Goal: Check status: Check status

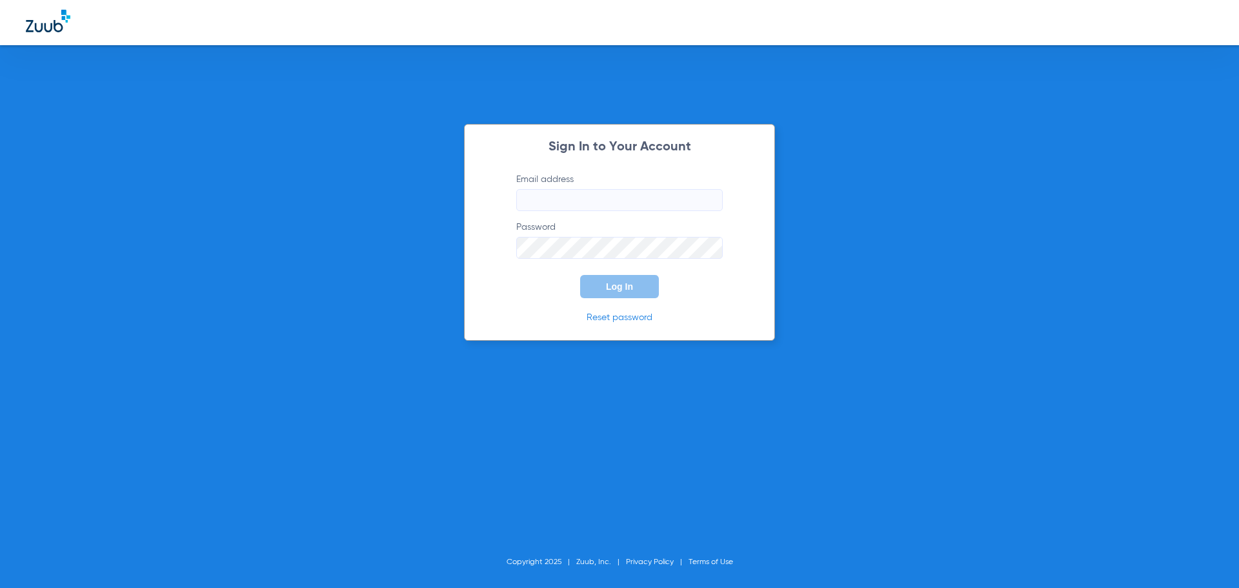
drag, startPoint x: 584, startPoint y: 190, endPoint x: 586, endPoint y: 200, distance: 10.5
click at [585, 194] on input "Email address" at bounding box center [619, 200] width 207 height 22
click at [580, 275] on button "Log In" at bounding box center [619, 286] width 79 height 23
click at [669, 198] on input "[EMAIL_ADDRESS][DOMAIN_NAME]" at bounding box center [619, 200] width 207 height 22
type input "[EMAIL_ADDRESS][DOMAIN_NAME]"
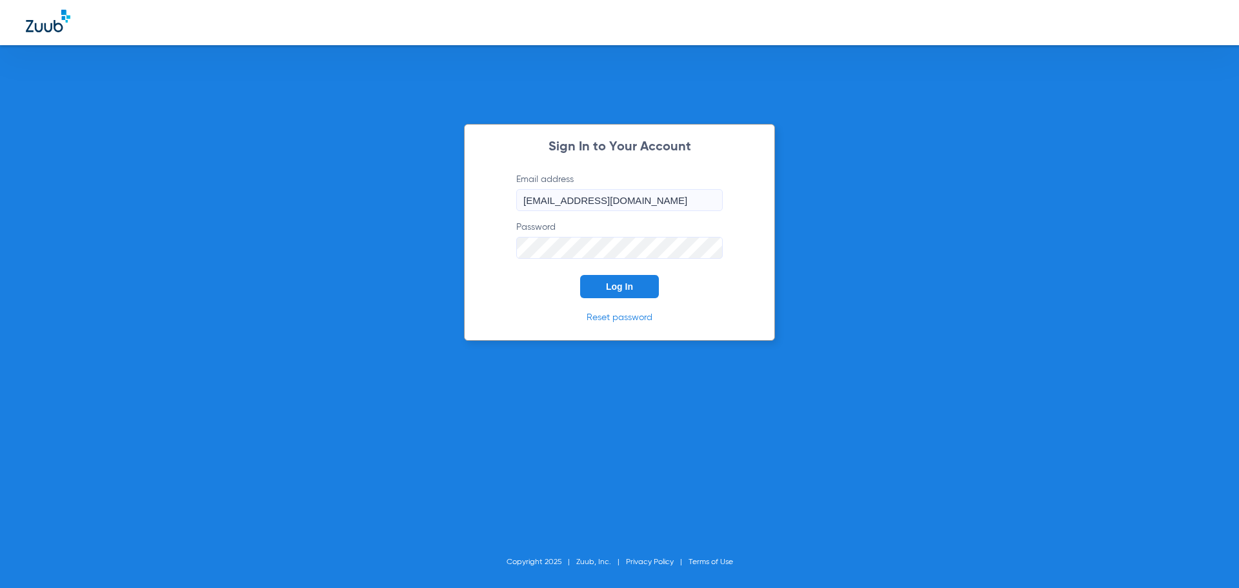
click at [631, 293] on button "Log In" at bounding box center [619, 286] width 79 height 23
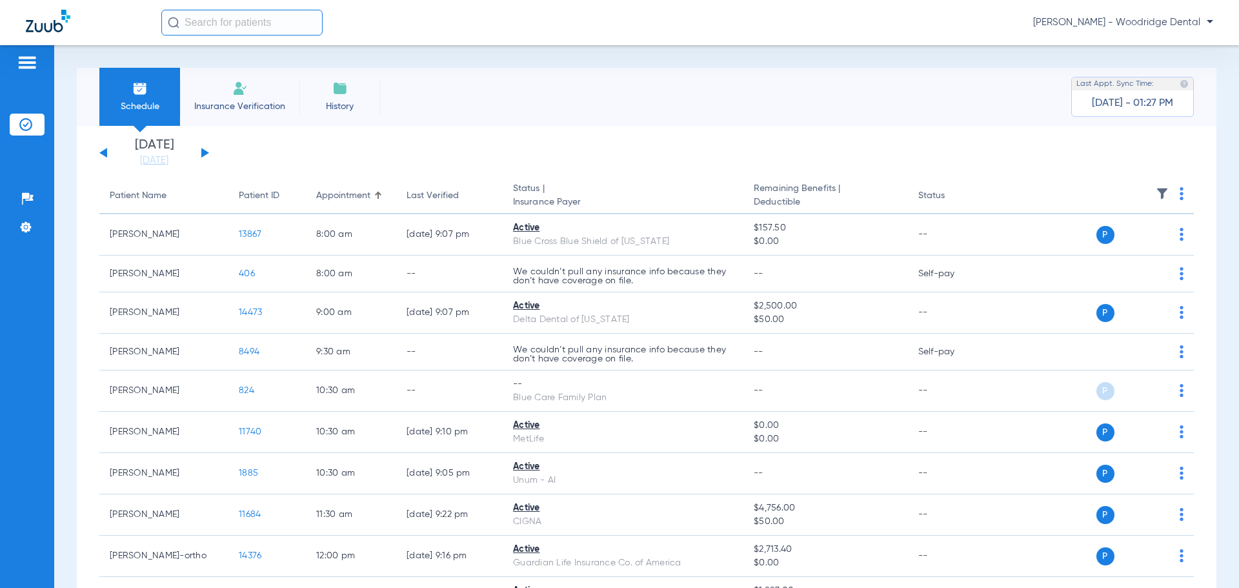
click at [204, 156] on button at bounding box center [205, 153] width 8 height 10
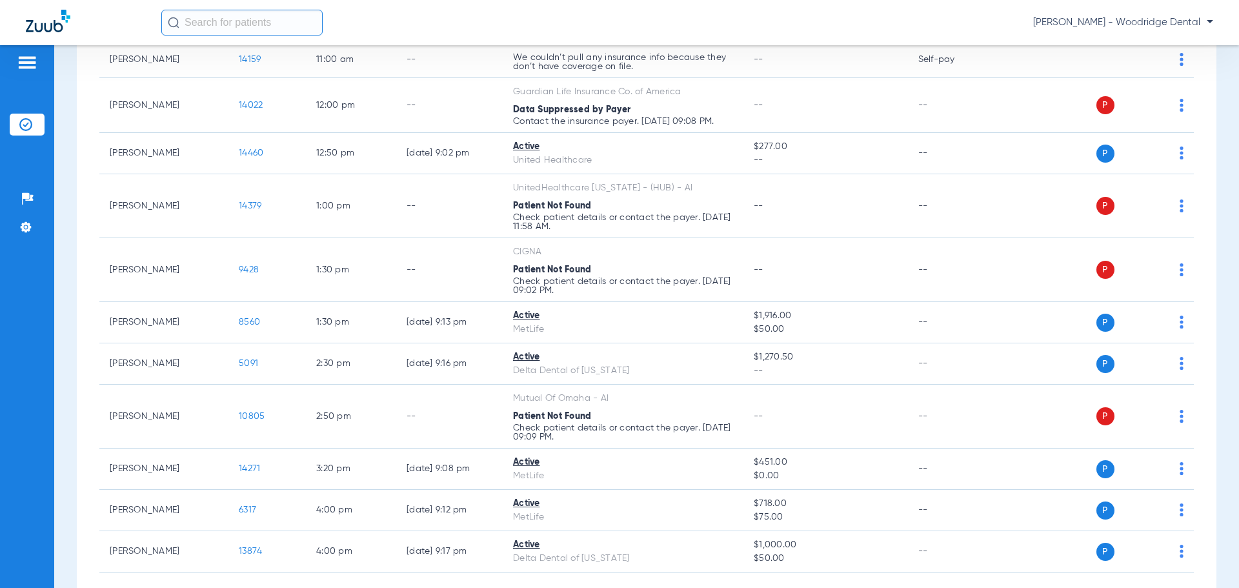
scroll to position [387, 0]
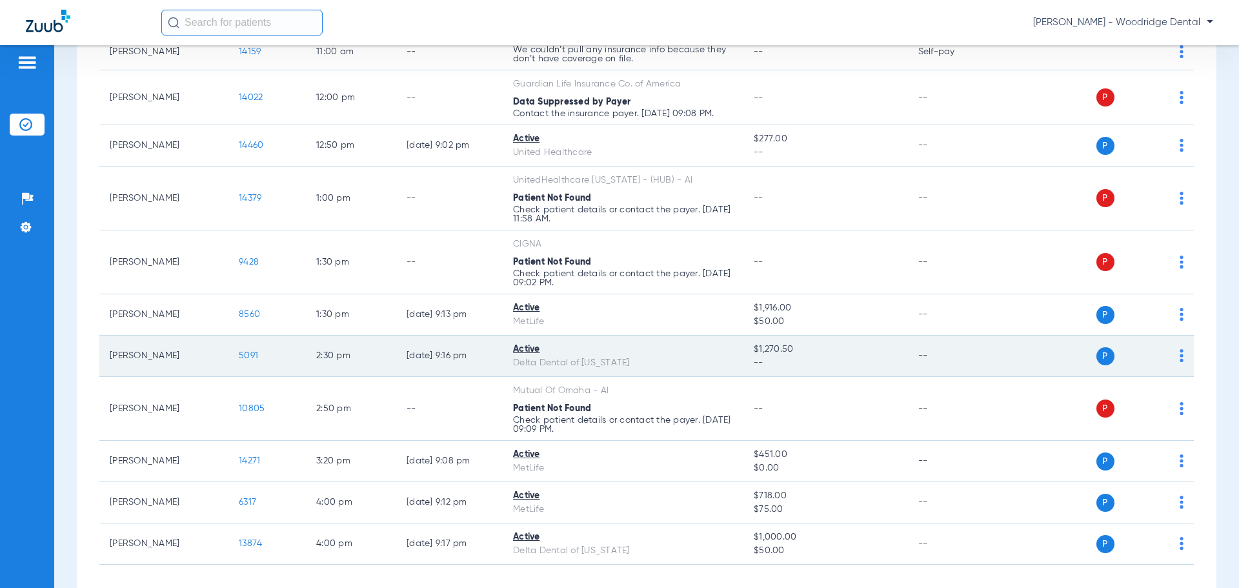
click at [248, 356] on span "5091" at bounding box center [248, 355] width 19 height 9
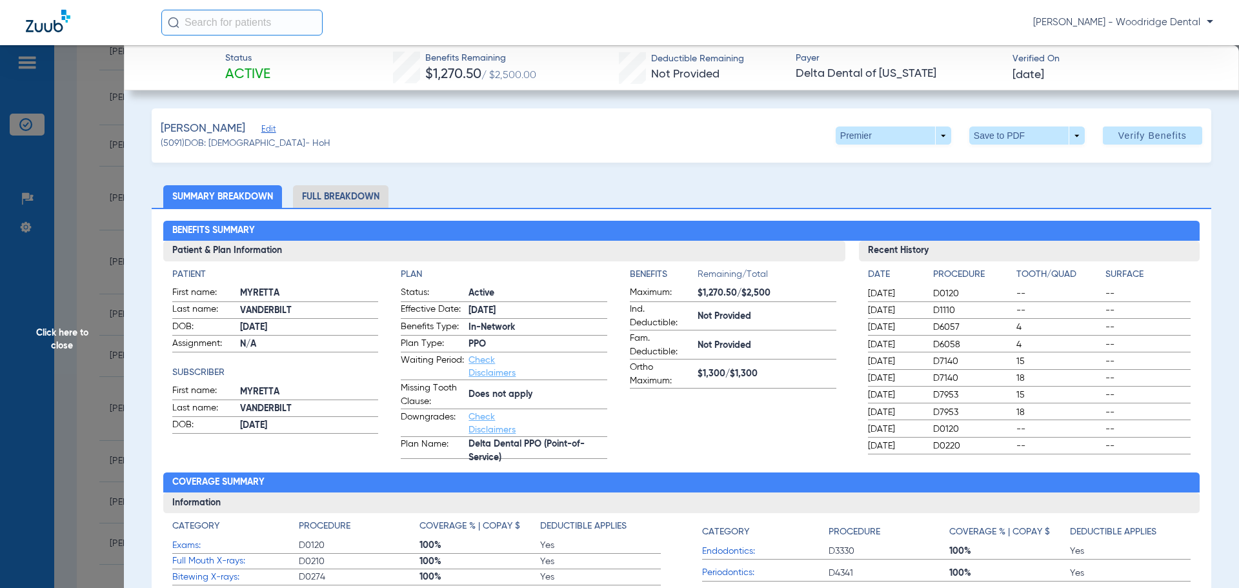
click at [347, 197] on li "Full Breakdown" at bounding box center [341, 196] width 96 height 23
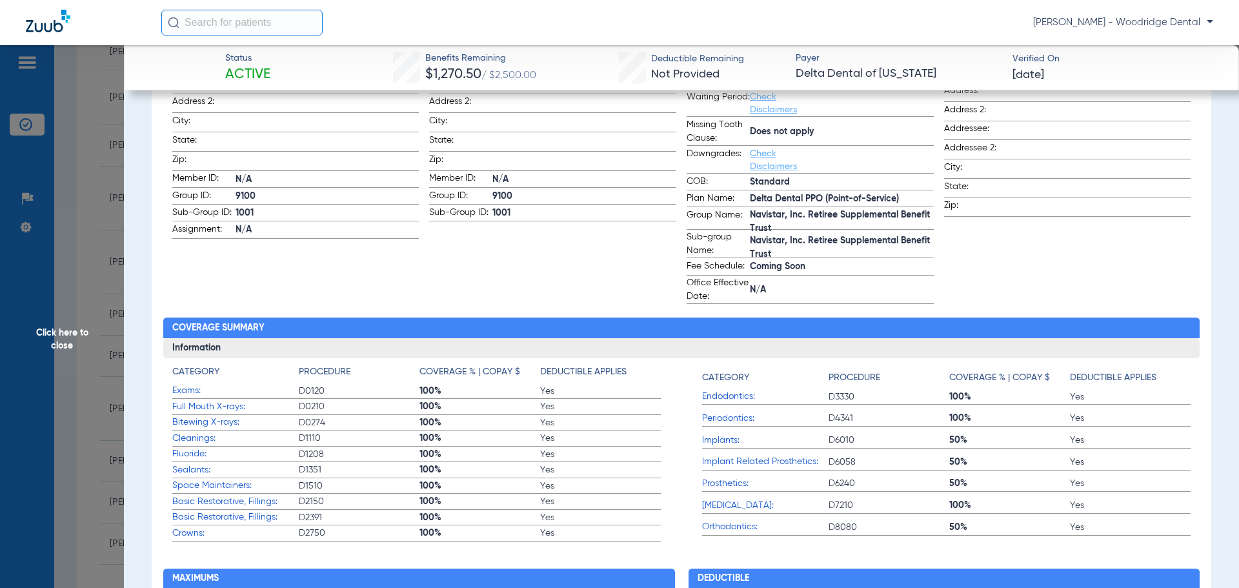
scroll to position [258, 0]
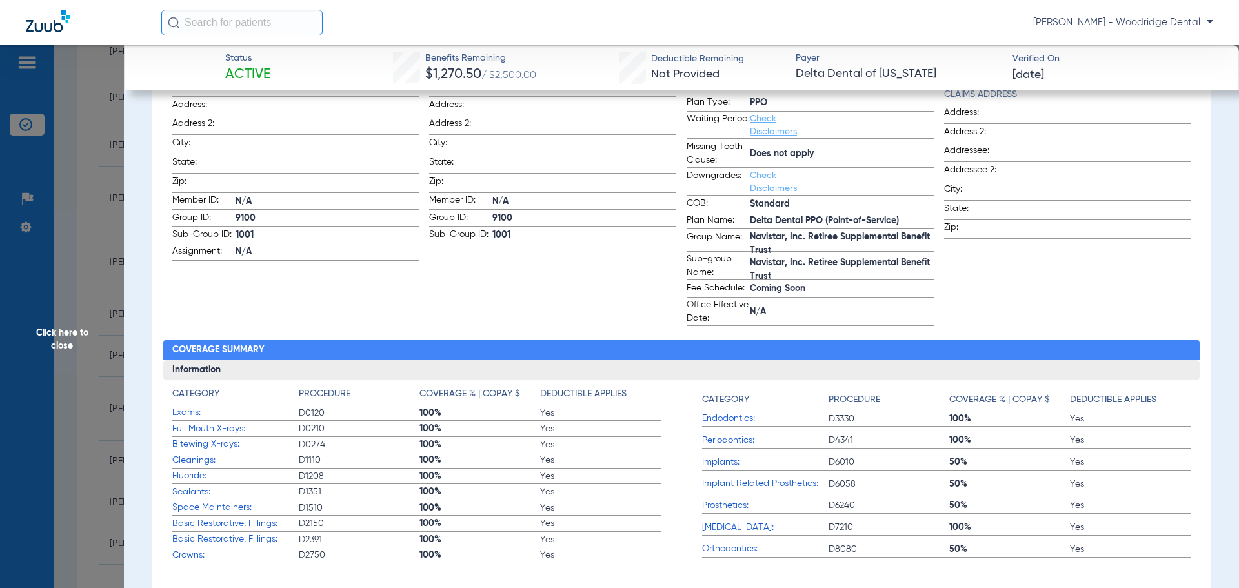
click at [61, 335] on span "Click here to close" at bounding box center [62, 339] width 124 height 588
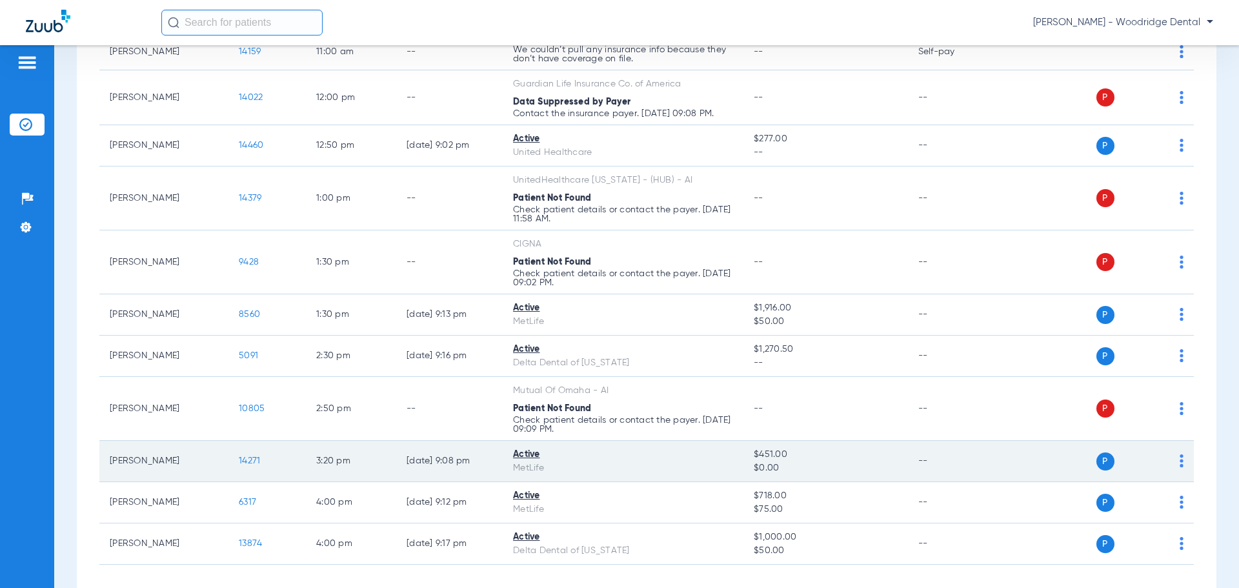
click at [252, 465] on span "14271" at bounding box center [249, 460] width 21 height 9
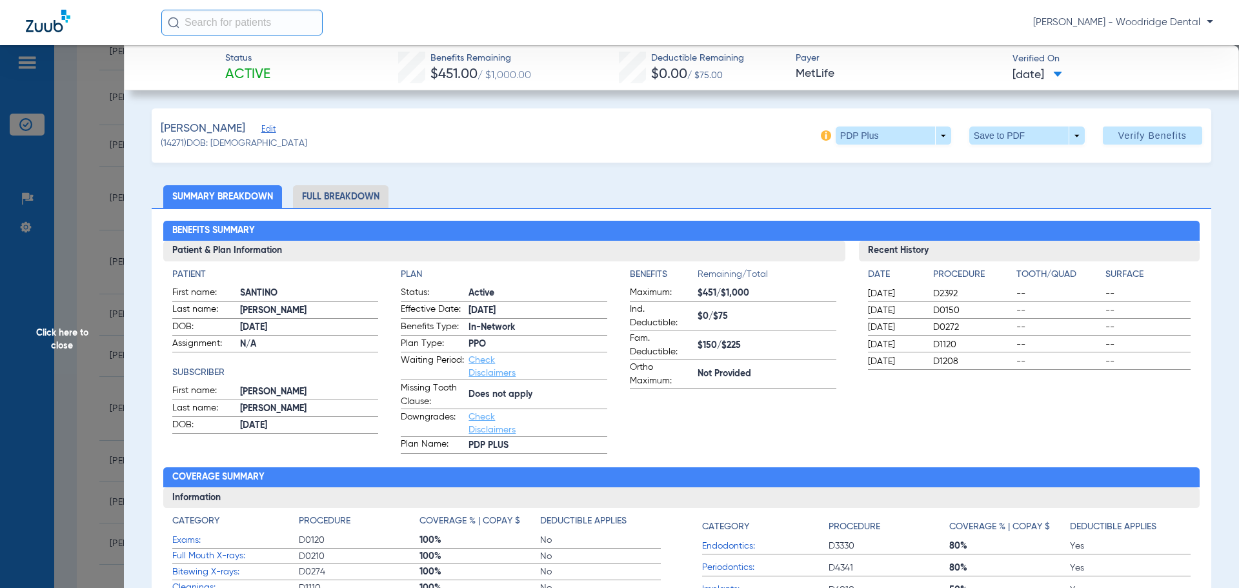
click at [54, 334] on span "Click here to close" at bounding box center [62, 339] width 124 height 588
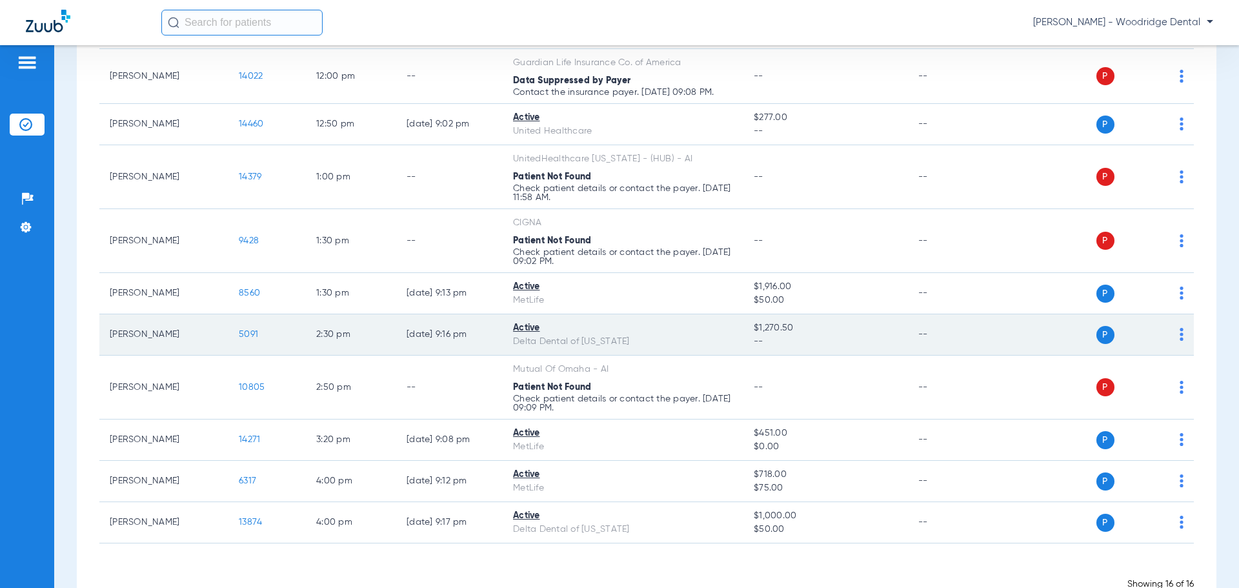
scroll to position [447, 0]
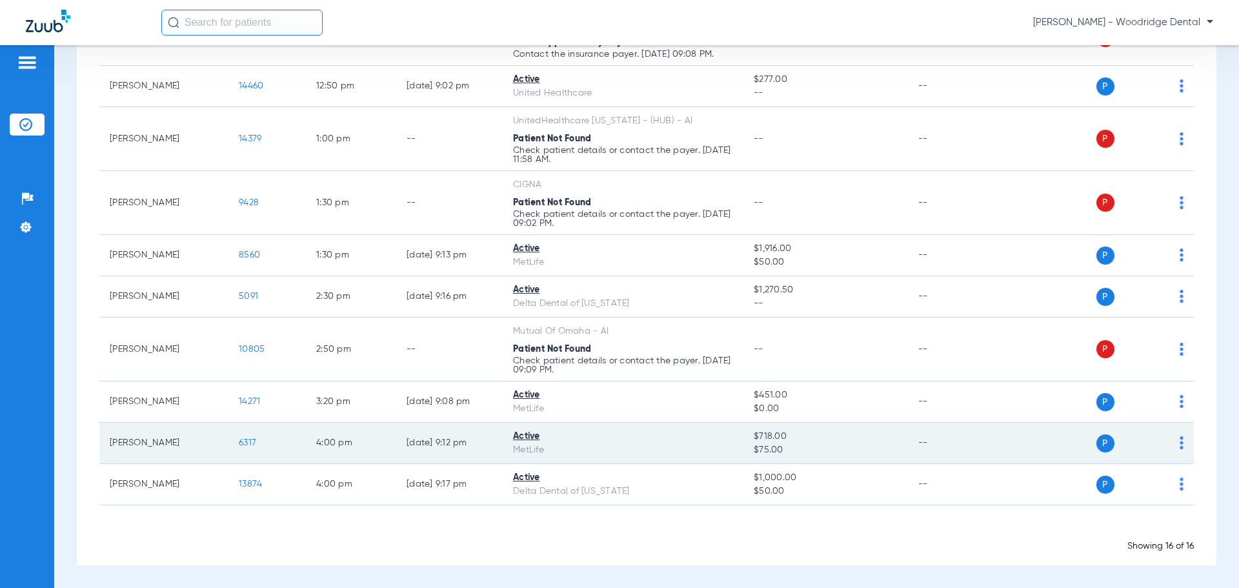
click at [248, 438] on span "6317" at bounding box center [247, 442] width 17 height 9
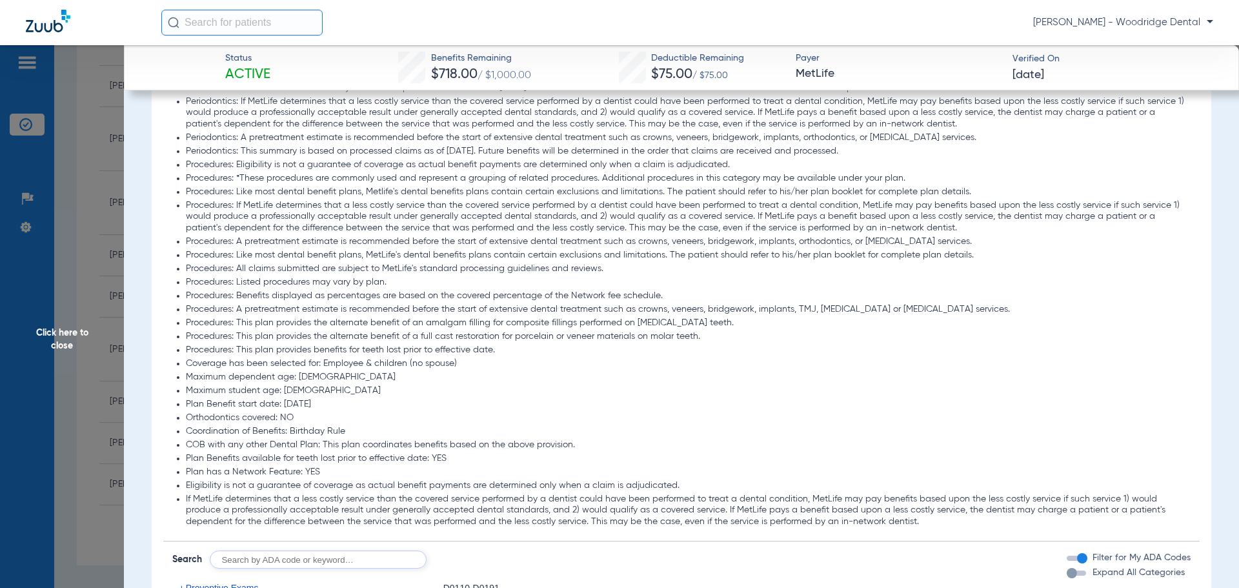
scroll to position [1033, 0]
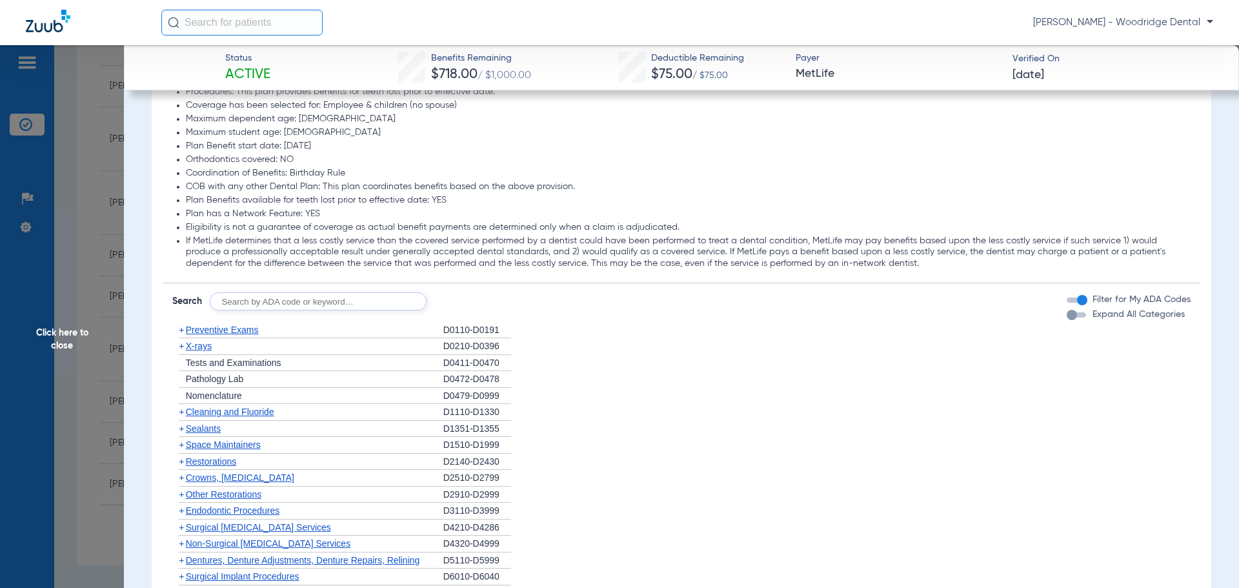
click at [342, 305] on input "text" at bounding box center [318, 301] width 217 height 18
type input "9944"
click button "Search" at bounding box center [474, 301] width 51 height 18
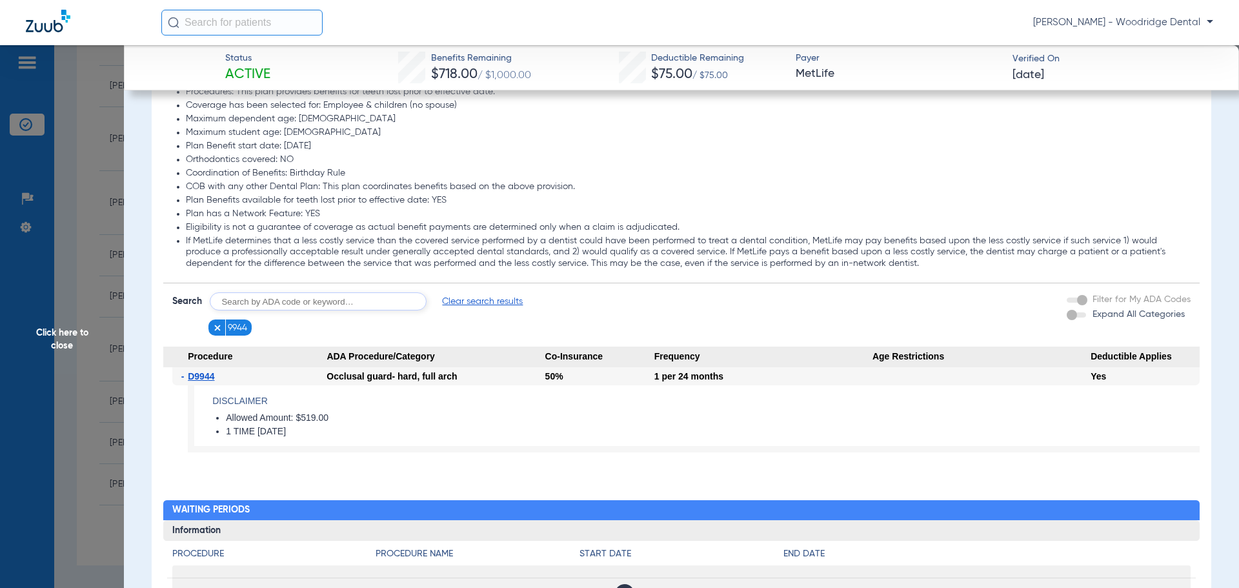
click at [56, 345] on span "Click here to close" at bounding box center [62, 339] width 124 height 588
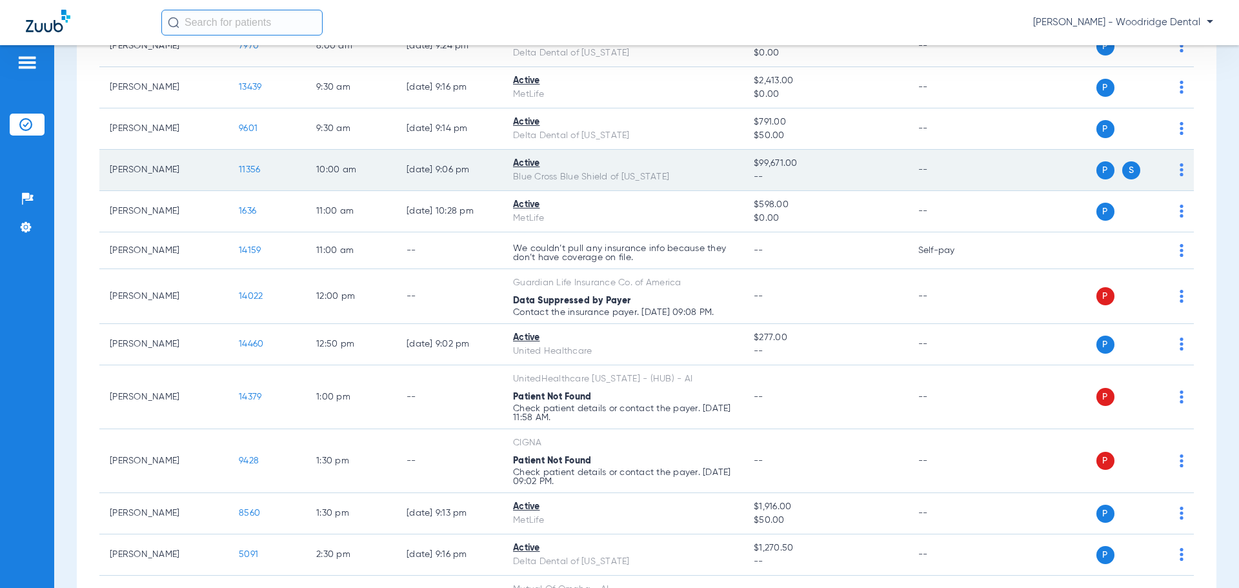
scroll to position [0, 0]
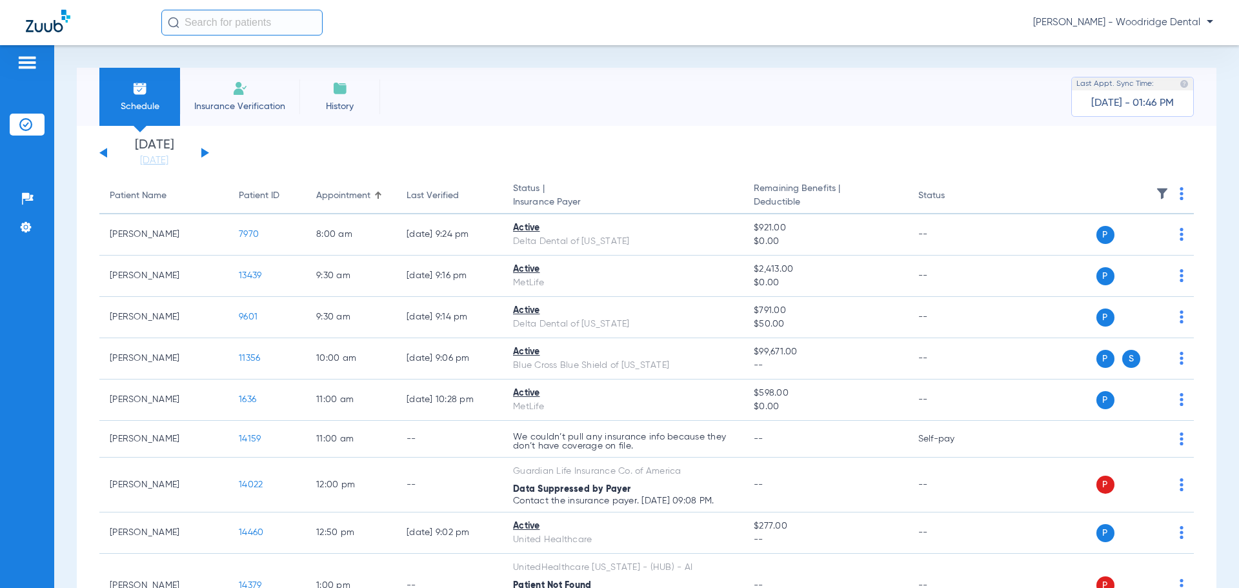
click at [203, 154] on button at bounding box center [205, 153] width 8 height 10
